Goal: Transaction & Acquisition: Purchase product/service

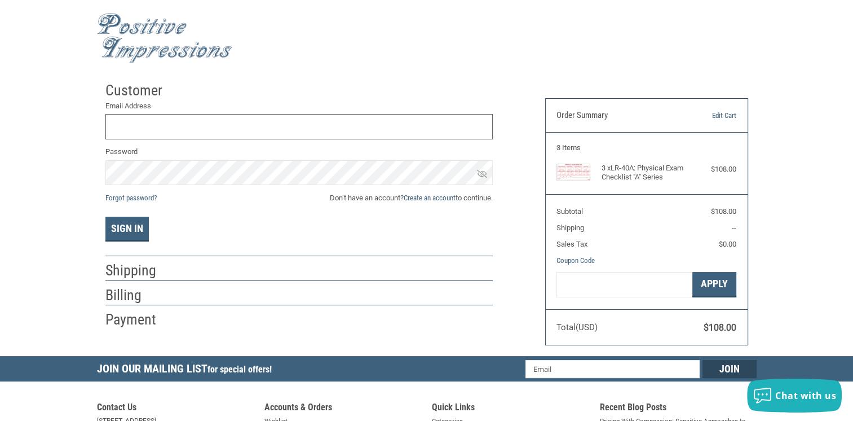
type input "[EMAIL_ADDRESS][DOMAIN_NAME]"
click at [482, 173] on icon at bounding box center [482, 174] width 10 height 10
click at [124, 219] on button "Sign In" at bounding box center [126, 229] width 43 height 25
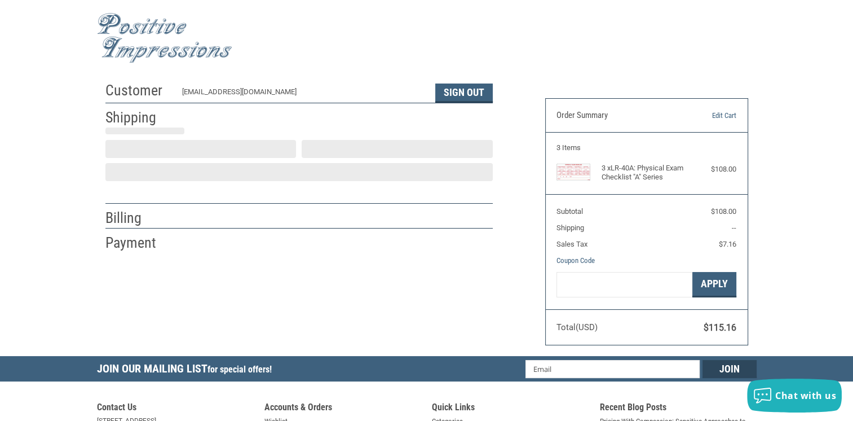
scroll to position [19, 0]
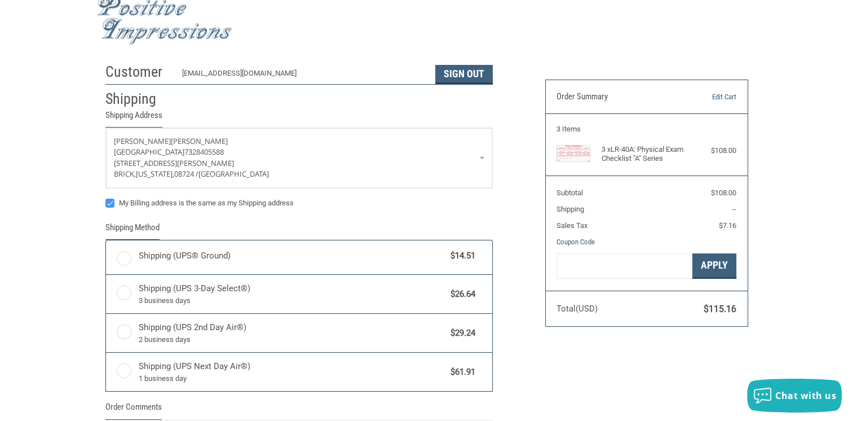
radio input "true"
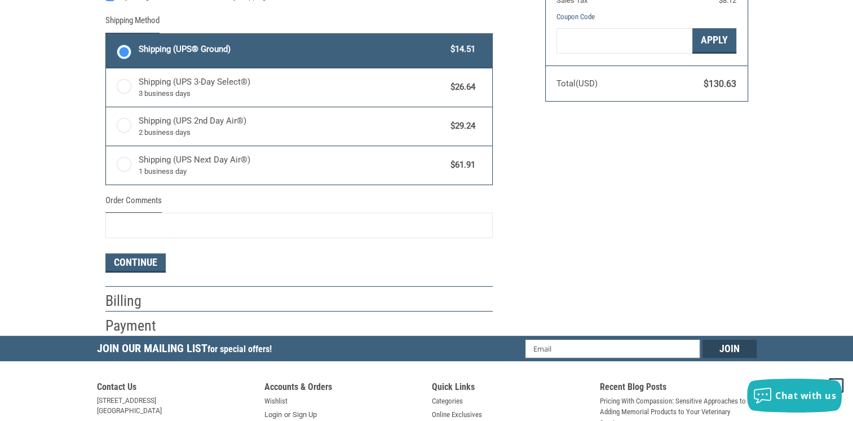
scroll to position [244, 0]
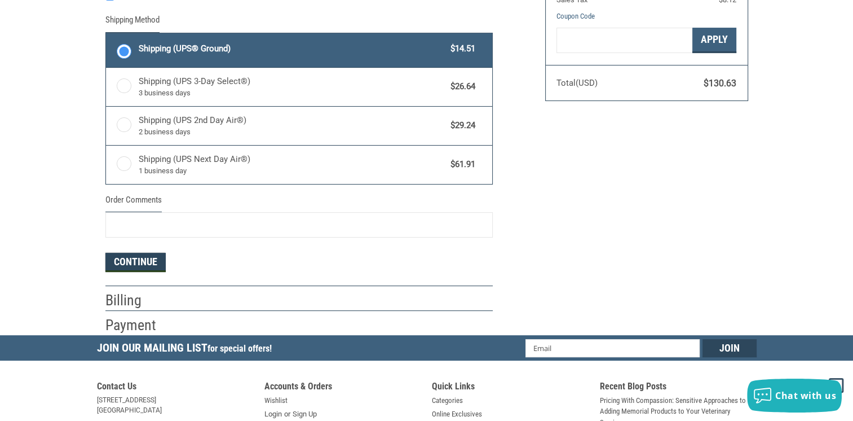
click at [144, 259] on button "Continue" at bounding box center [135, 262] width 60 height 19
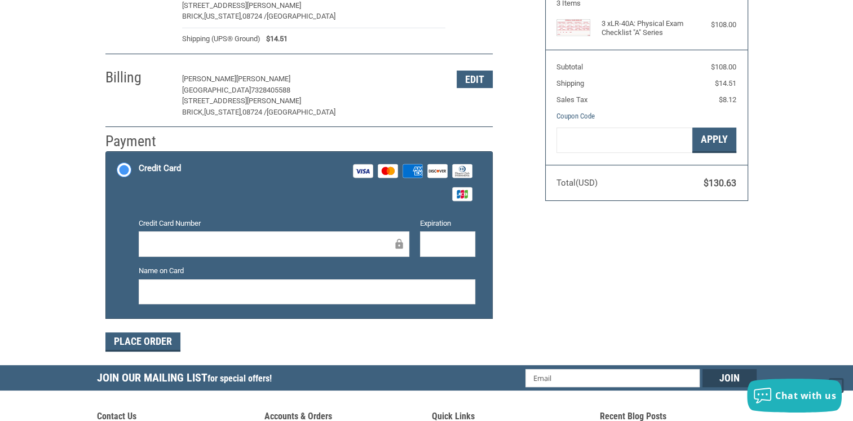
scroll to position [205, 0]
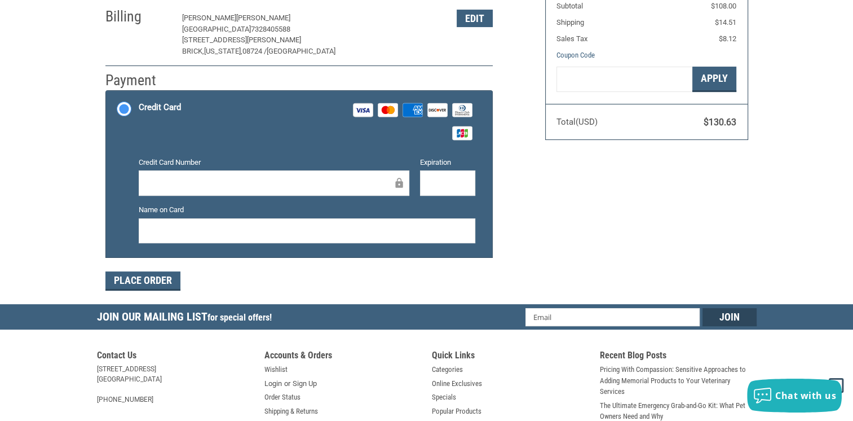
click at [142, 291] on div "Customer [EMAIL_ADDRESS][DOMAIN_NAME] Sign Out Shipping [PERSON_NAME] [GEOGRAPH…" at bounding box center [317, 87] width 440 height 433
click at [142, 285] on button "Place Order" at bounding box center [142, 280] width 75 height 19
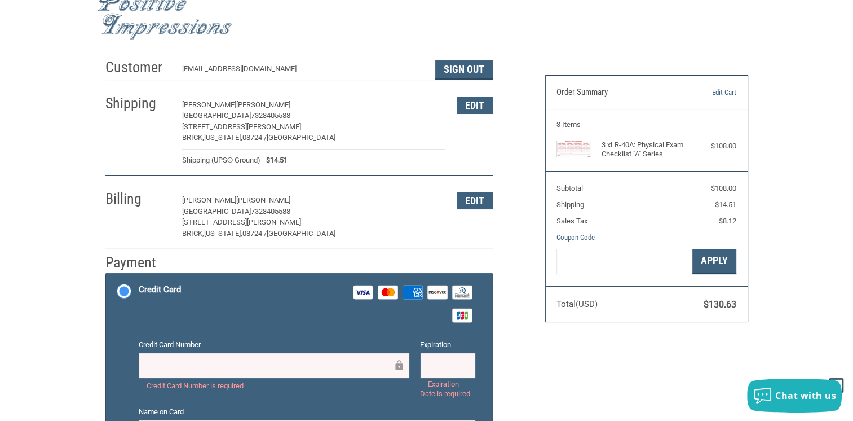
scroll to position [0, 0]
